Goal: Information Seeking & Learning: Learn about a topic

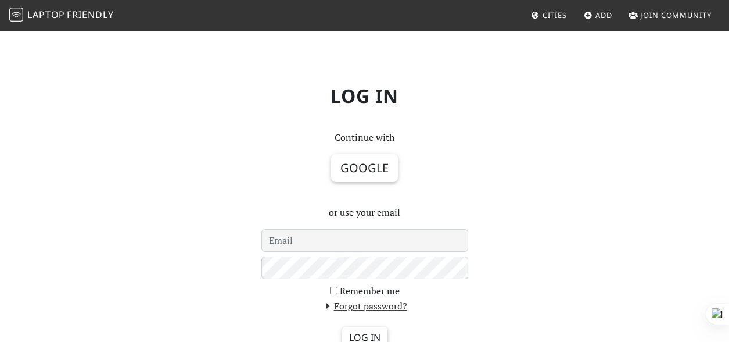
click at [539, 15] on link "Cities" at bounding box center [548, 15] width 45 height 21
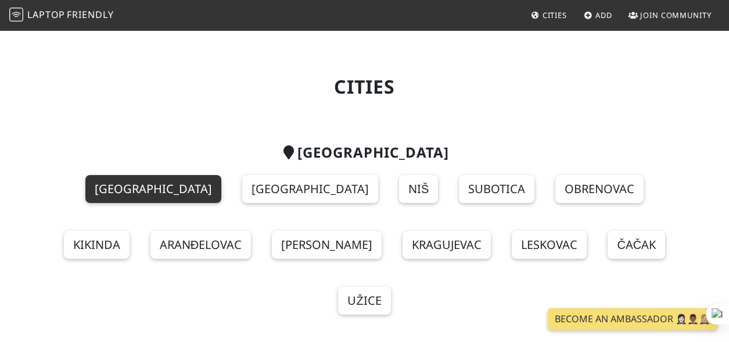
click at [127, 191] on link "Belgrade" at bounding box center [153, 189] width 136 height 28
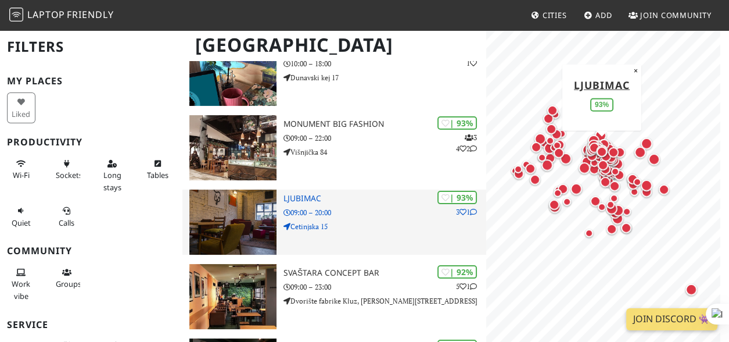
scroll to position [349, 0]
click at [236, 217] on img at bounding box center [232, 221] width 87 height 65
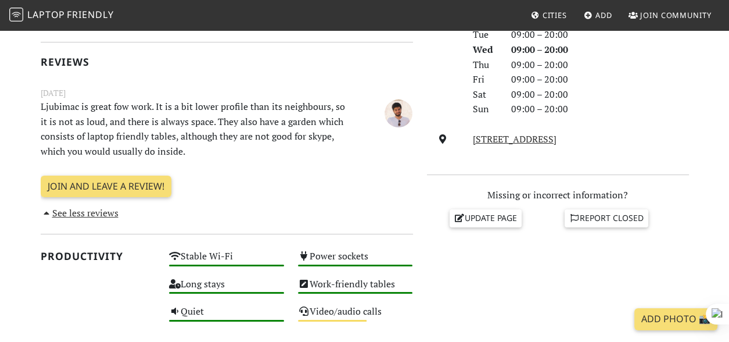
scroll to position [522, 0]
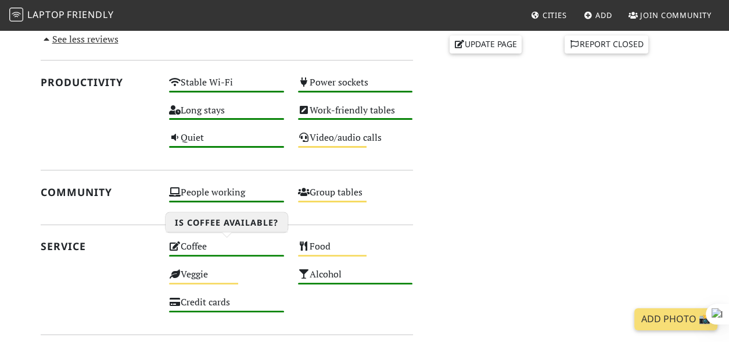
click at [188, 243] on div "Coffee High" at bounding box center [226, 252] width 129 height 28
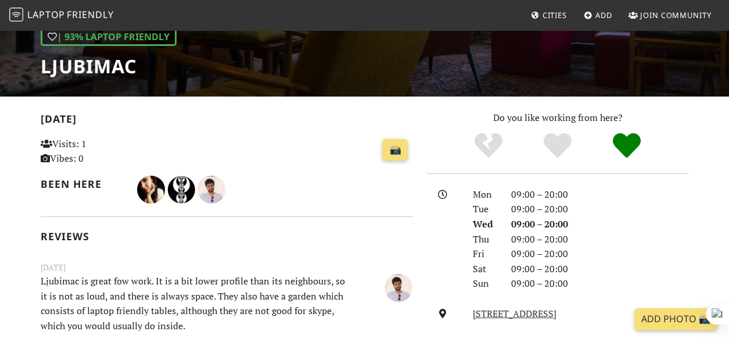
scroll to position [0, 0]
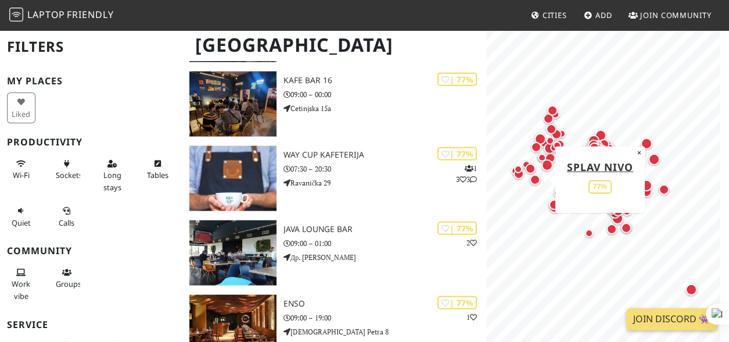
scroll to position [3834, 0]
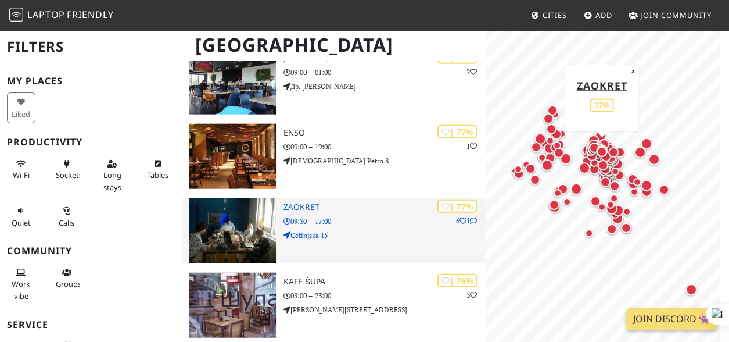
click at [299, 204] on h3 "Zaokret" at bounding box center [384, 207] width 203 height 10
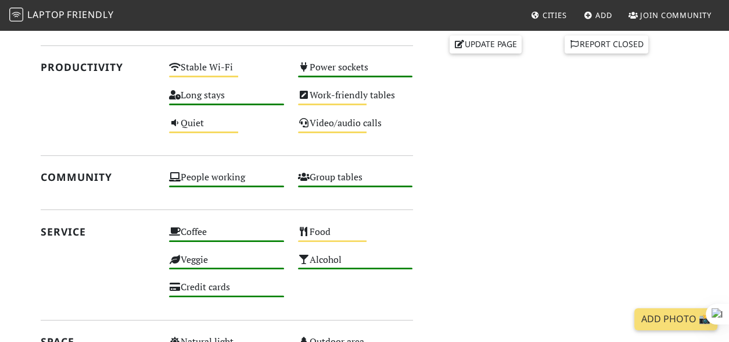
scroll to position [697, 0]
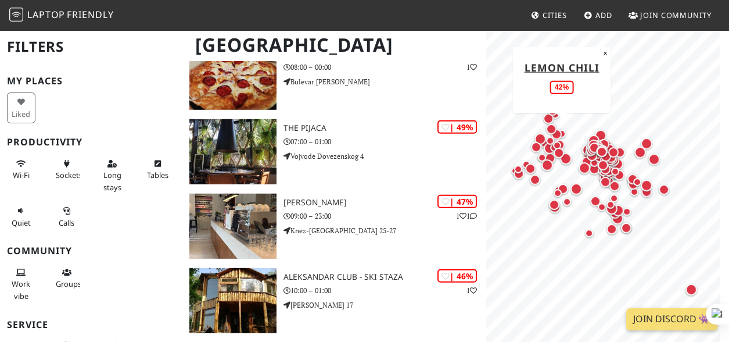
scroll to position [10281, 0]
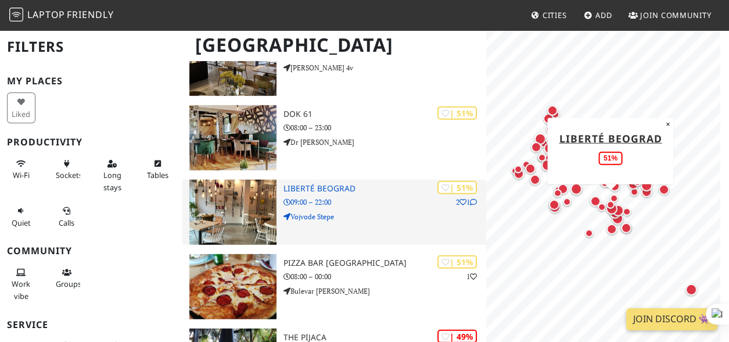
click at [218, 204] on img at bounding box center [232, 211] width 87 height 65
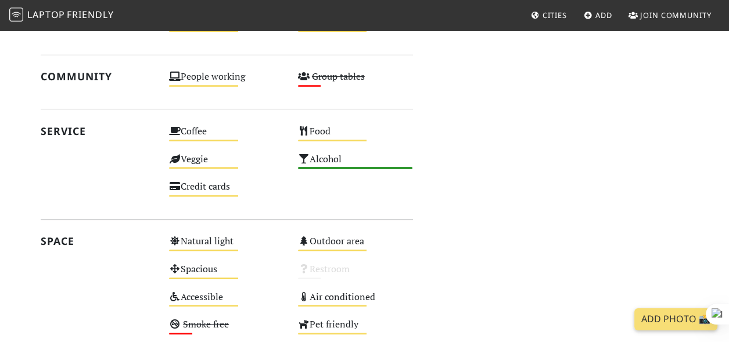
scroll to position [522, 0]
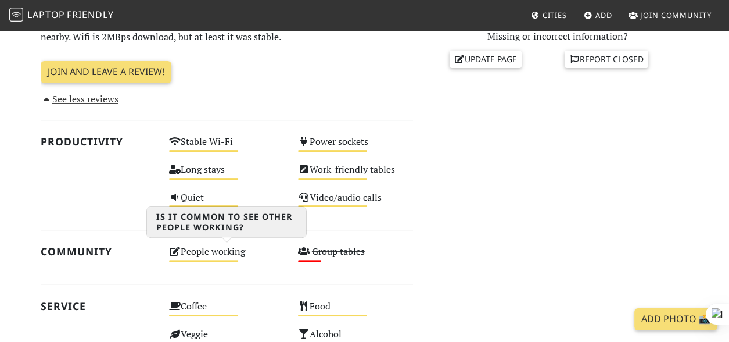
click at [232, 250] on div "People working Medium" at bounding box center [226, 257] width 129 height 28
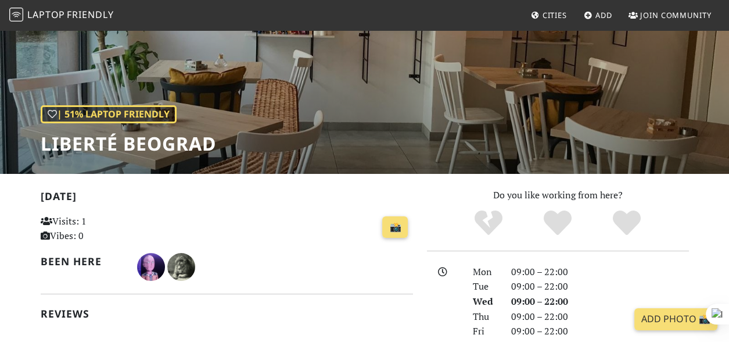
scroll to position [0, 0]
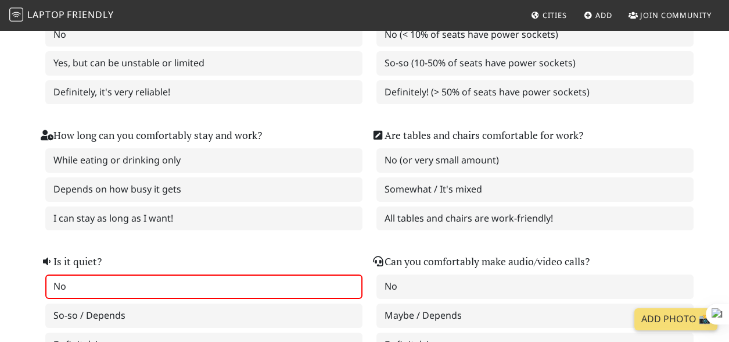
scroll to position [349, 0]
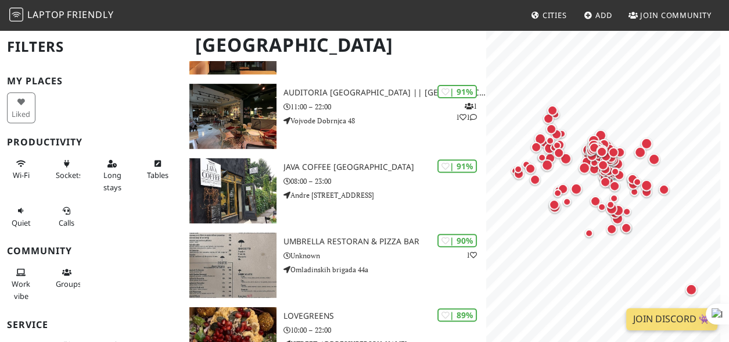
scroll to position [543, 0]
